Goal: Task Accomplishment & Management: Complete application form

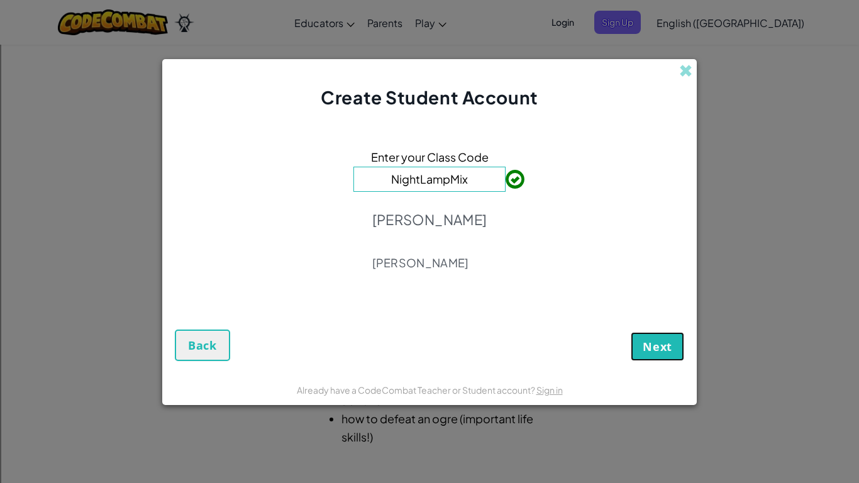
click at [664, 345] on span "Next" at bounding box center [658, 346] width 30 height 15
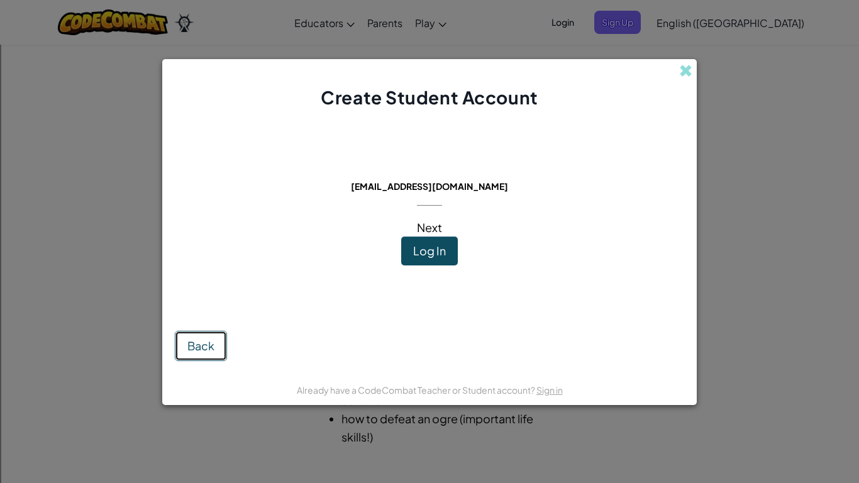
click at [208, 338] on button "Back" at bounding box center [201, 346] width 52 height 30
click at [433, 250] on span "Log In" at bounding box center [429, 250] width 33 height 14
